Goal: Task Accomplishment & Management: Manage account settings

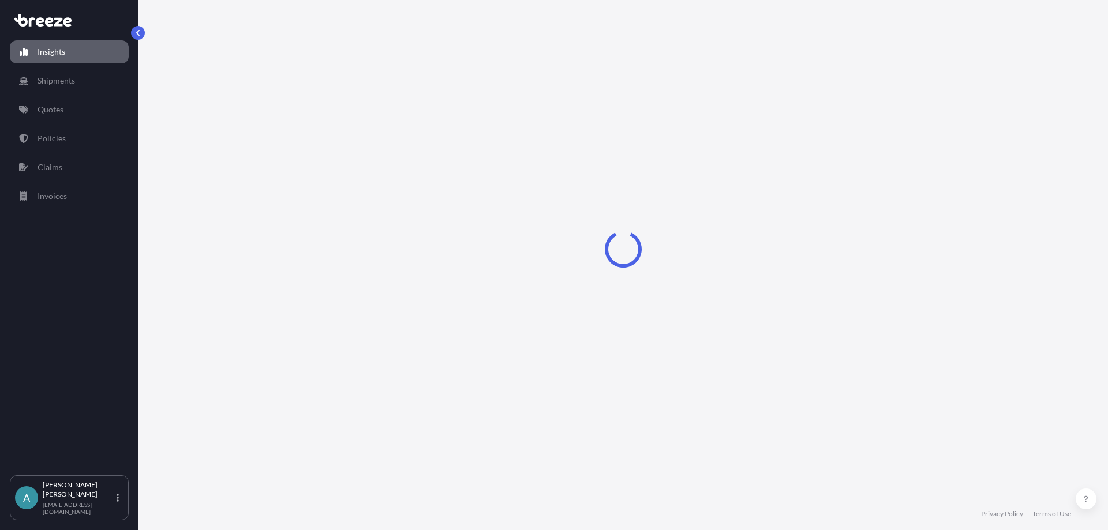
select select "2025"
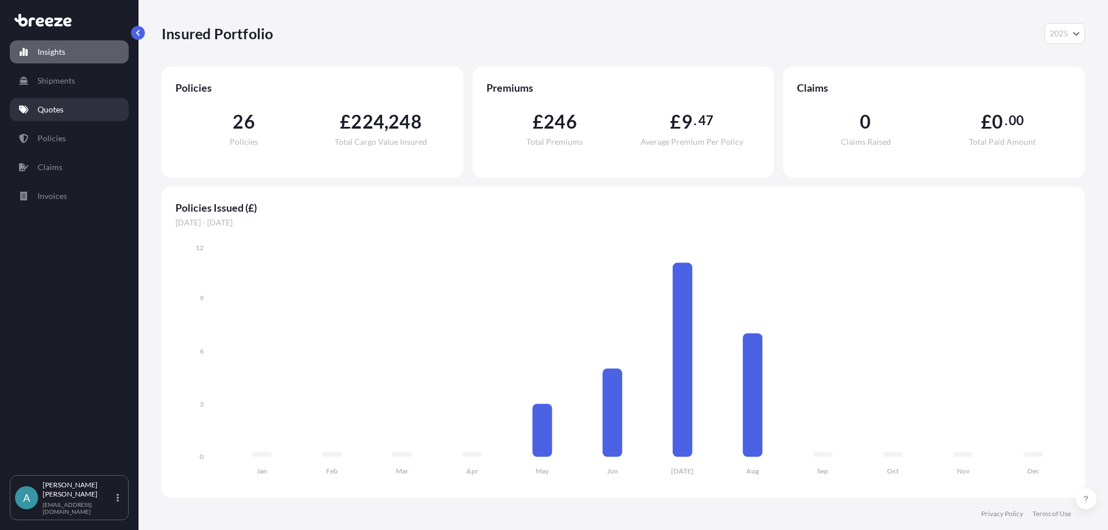
click at [42, 103] on link "Quotes" at bounding box center [69, 109] width 119 height 23
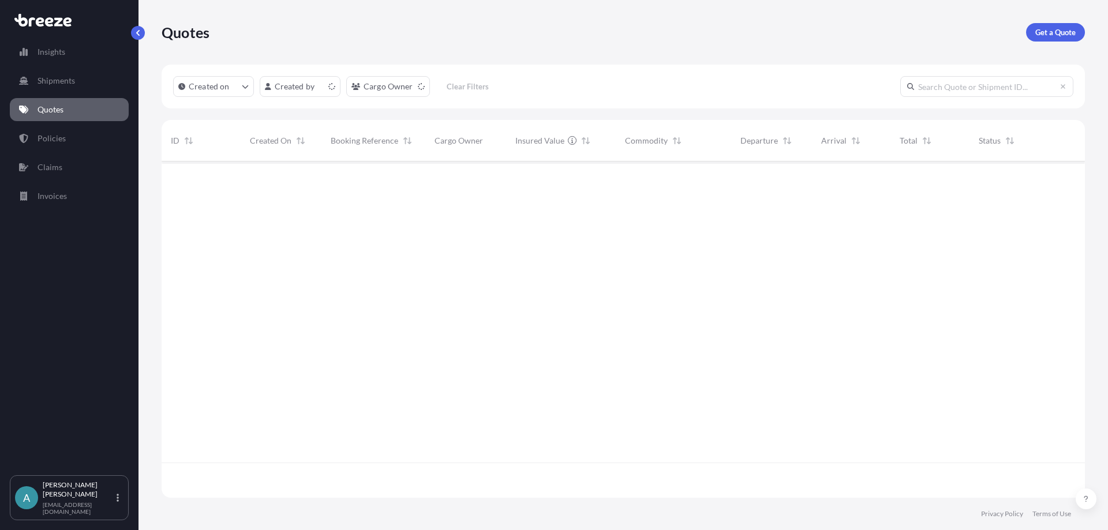
scroll to position [334, 914]
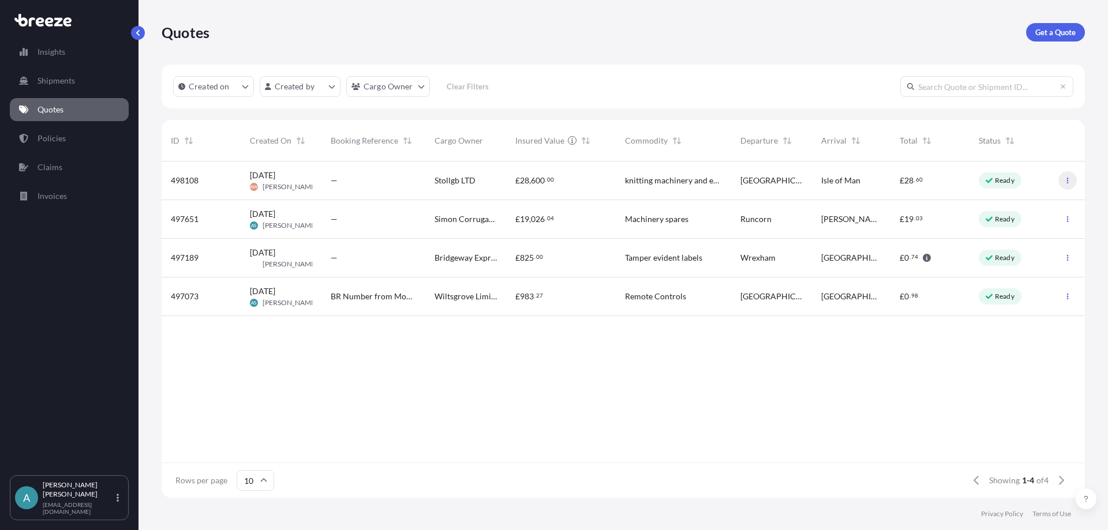
click at [1070, 181] on icon "button" at bounding box center [1067, 180] width 7 height 7
click at [1062, 180] on button "button" at bounding box center [1067, 180] width 18 height 18
click at [1026, 181] on p "Edit quote" at bounding box center [1011, 183] width 37 height 12
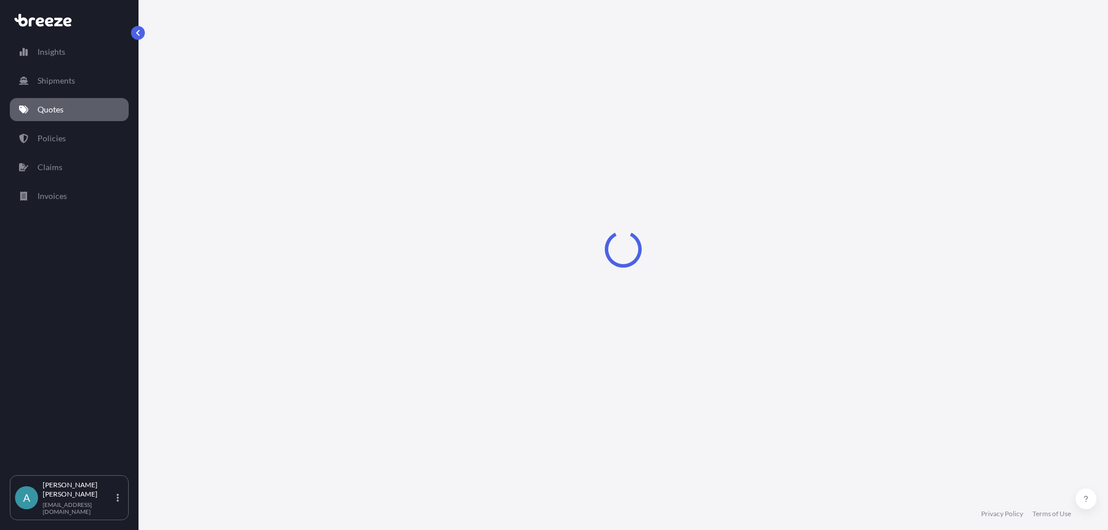
select select "Road"
select select "1"
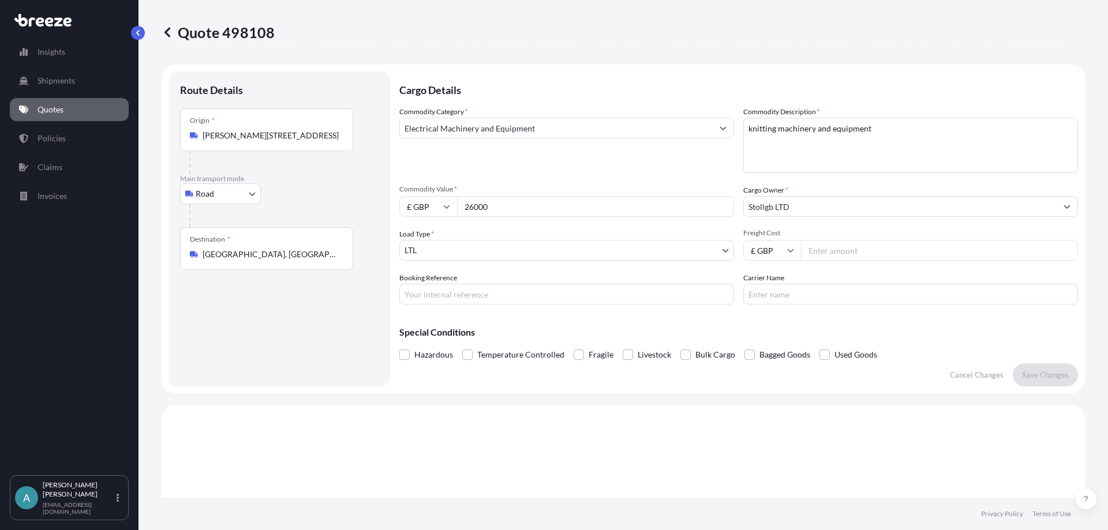
click at [468, 297] on input "Booking Reference" at bounding box center [566, 294] width 335 height 21
click at [778, 294] on input "Carrier Name" at bounding box center [910, 294] width 335 height 21
paste input "83 6893 6730"
type input "DHL - 83 6893 6730"
click at [867, 249] on input "Freight Cost" at bounding box center [939, 250] width 277 height 21
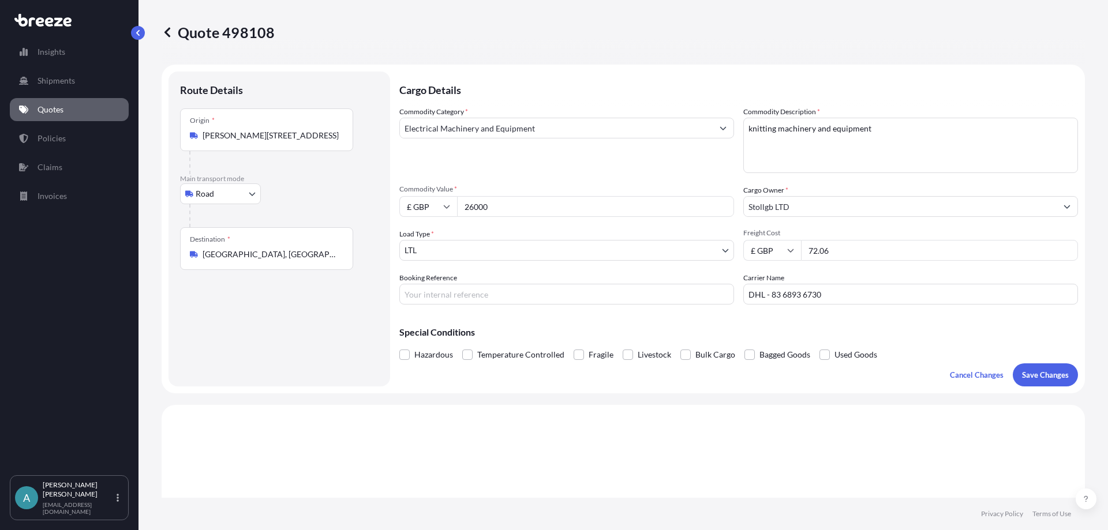
type input "72.06"
click at [864, 295] on input "DHL - 83 6893 6730" at bounding box center [910, 294] width 335 height 21
drag, startPoint x: 826, startPoint y: 296, endPoint x: 768, endPoint y: 294, distance: 57.7
click at [768, 294] on input "DHL - 83 6893 6730" at bounding box center [910, 294] width 335 height 21
click at [460, 296] on input "Booking Reference" at bounding box center [566, 294] width 335 height 21
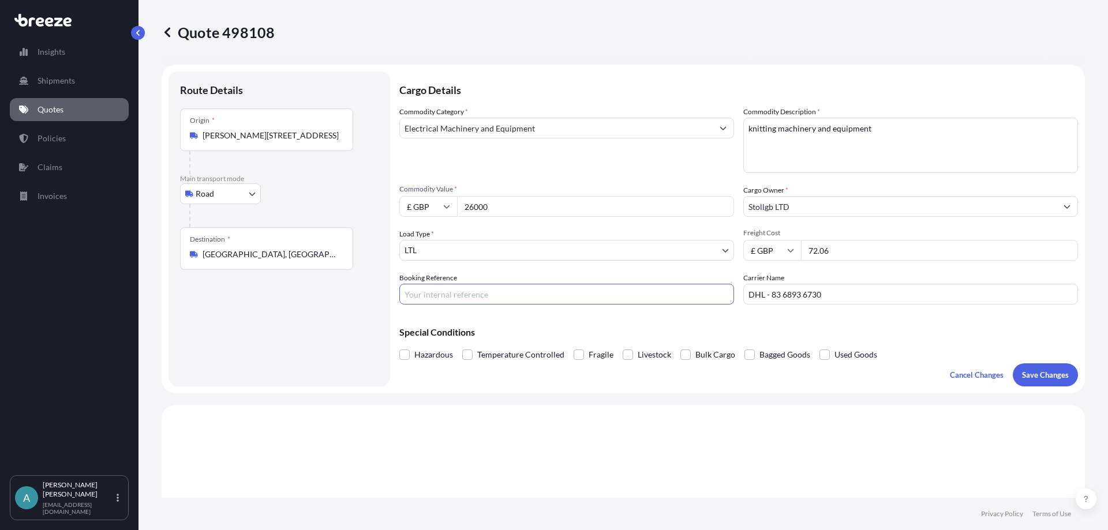
paste input "BRI250000571"
type input "BRI250000571"
click at [1041, 377] on p "Save Changes" at bounding box center [1045, 375] width 47 height 12
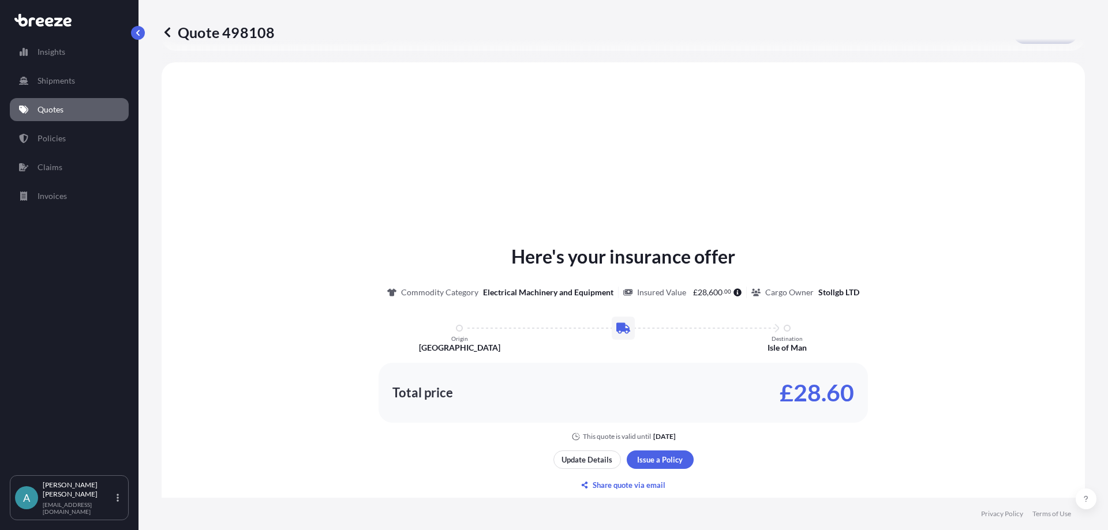
scroll to position [347, 0]
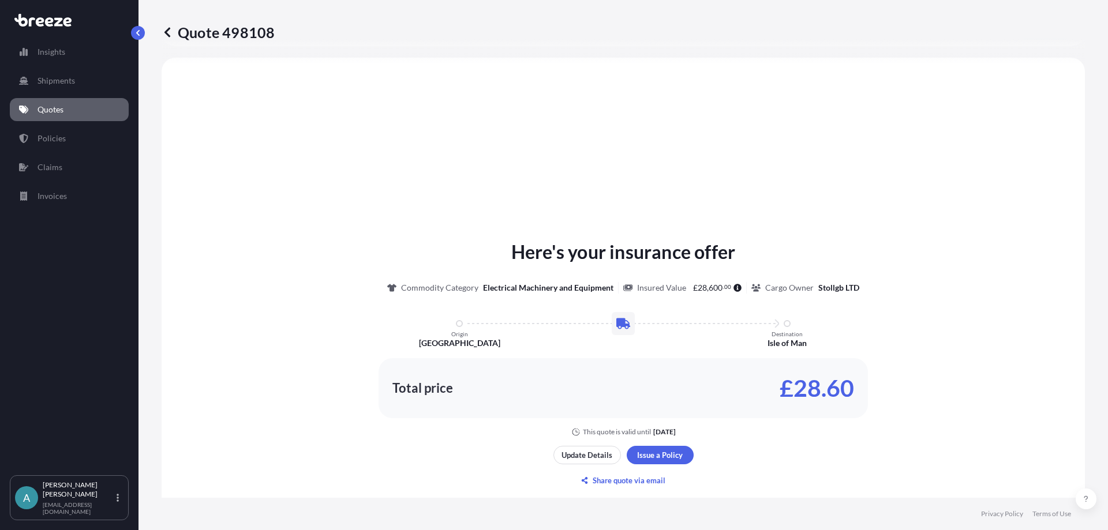
select select "Road"
select select "1"
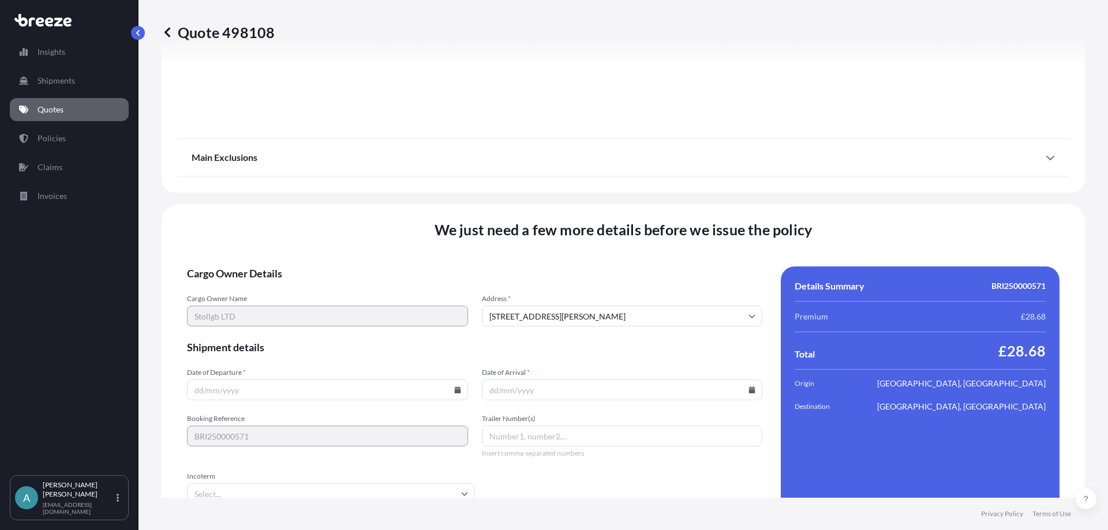
scroll to position [1289, 0]
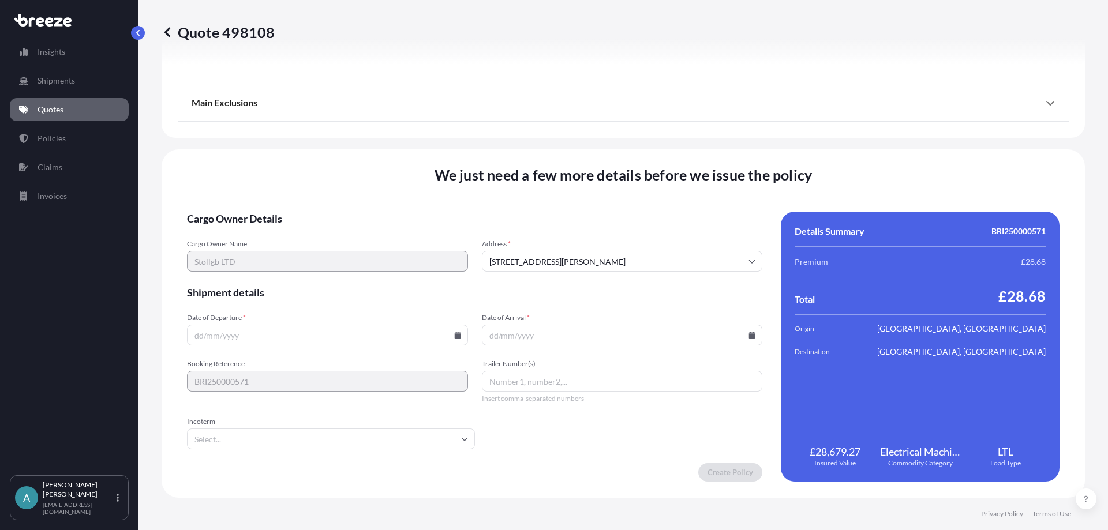
click at [445, 337] on input "Date of Departure *" at bounding box center [327, 335] width 281 height 21
click at [453, 330] on input "Date of Departure *" at bounding box center [327, 335] width 281 height 21
click at [454, 334] on icon at bounding box center [457, 335] width 7 height 7
click at [306, 187] on button "3" at bounding box center [299, 188] width 18 height 18
type input "[DATE]"
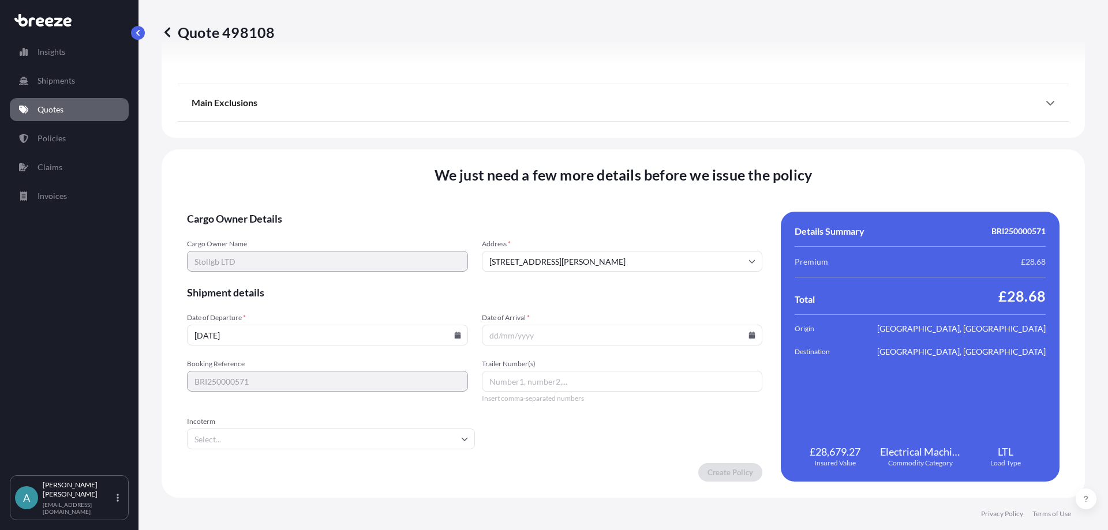
click at [749, 336] on icon at bounding box center [751, 335] width 7 height 7
click at [698, 140] on icon at bounding box center [696, 141] width 3 height 6
click at [646, 188] on button "3" at bounding box center [645, 188] width 18 height 18
type input "[DATE]"
click at [622, 441] on form "Cargo Owner Details Cargo Owner Name Stollgb LTD Address * [STREET_ADDRESS][PER…" at bounding box center [474, 347] width 575 height 270
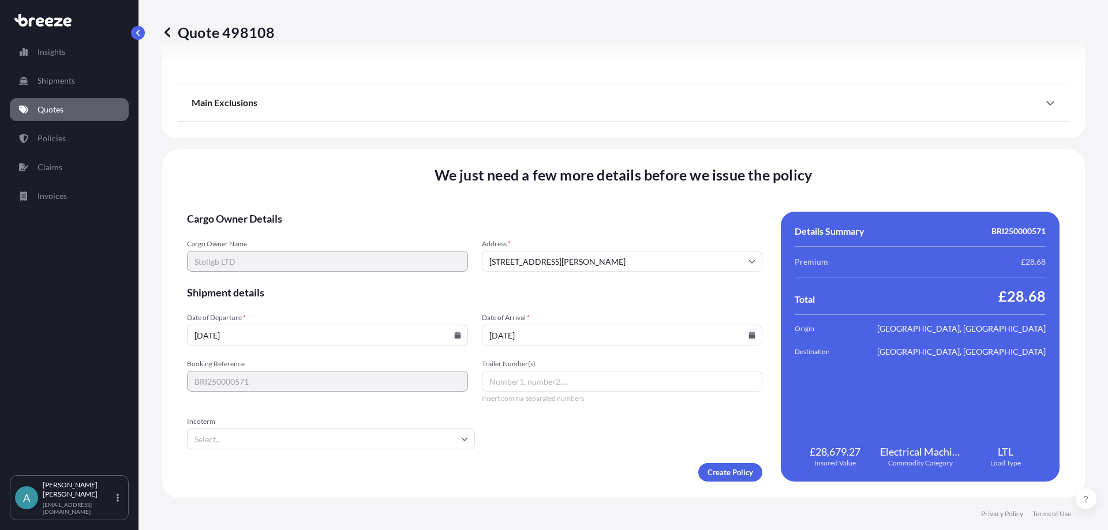
click at [444, 441] on input "Incoterm" at bounding box center [331, 439] width 288 height 21
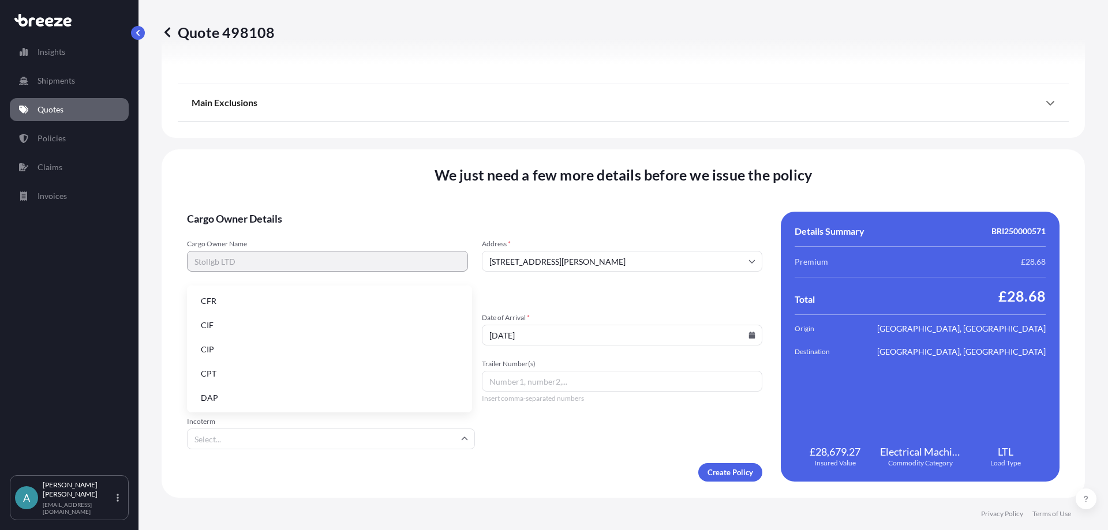
click at [242, 395] on li "DAP" at bounding box center [330, 398] width 276 height 22
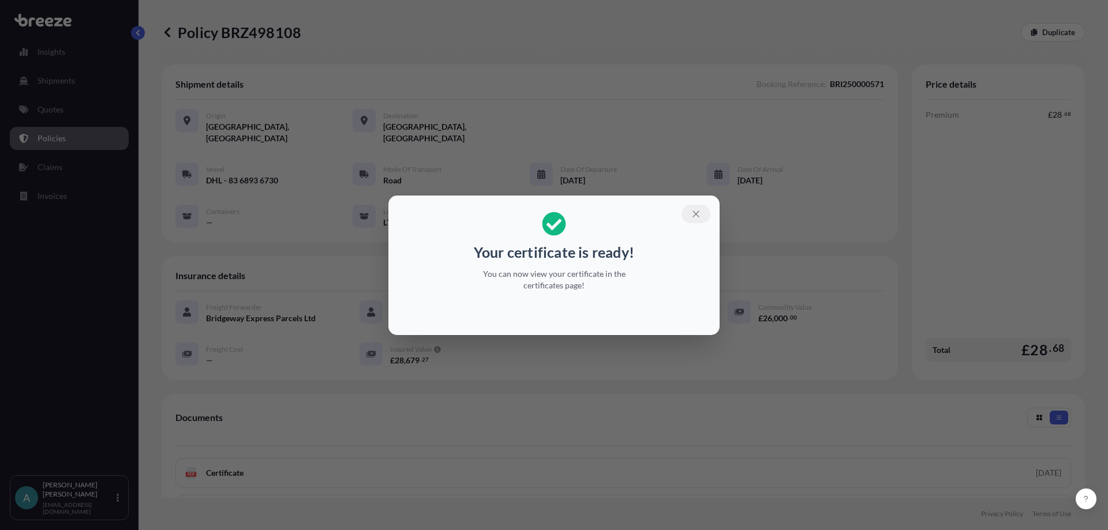
click at [690, 218] on button "button" at bounding box center [695, 214] width 29 height 18
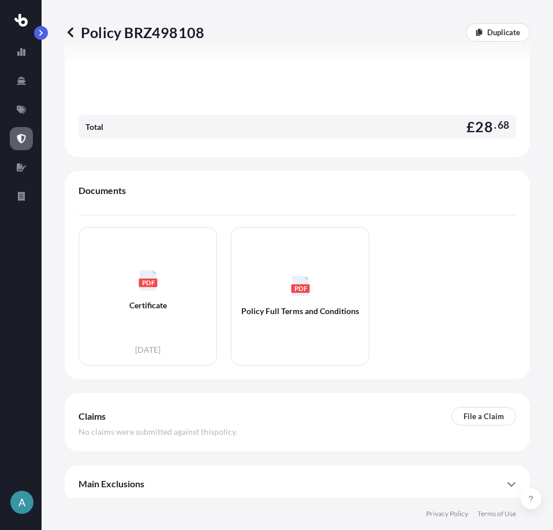
scroll to position [499, 0]
